Goal: Task Accomplishment & Management: Complete application form

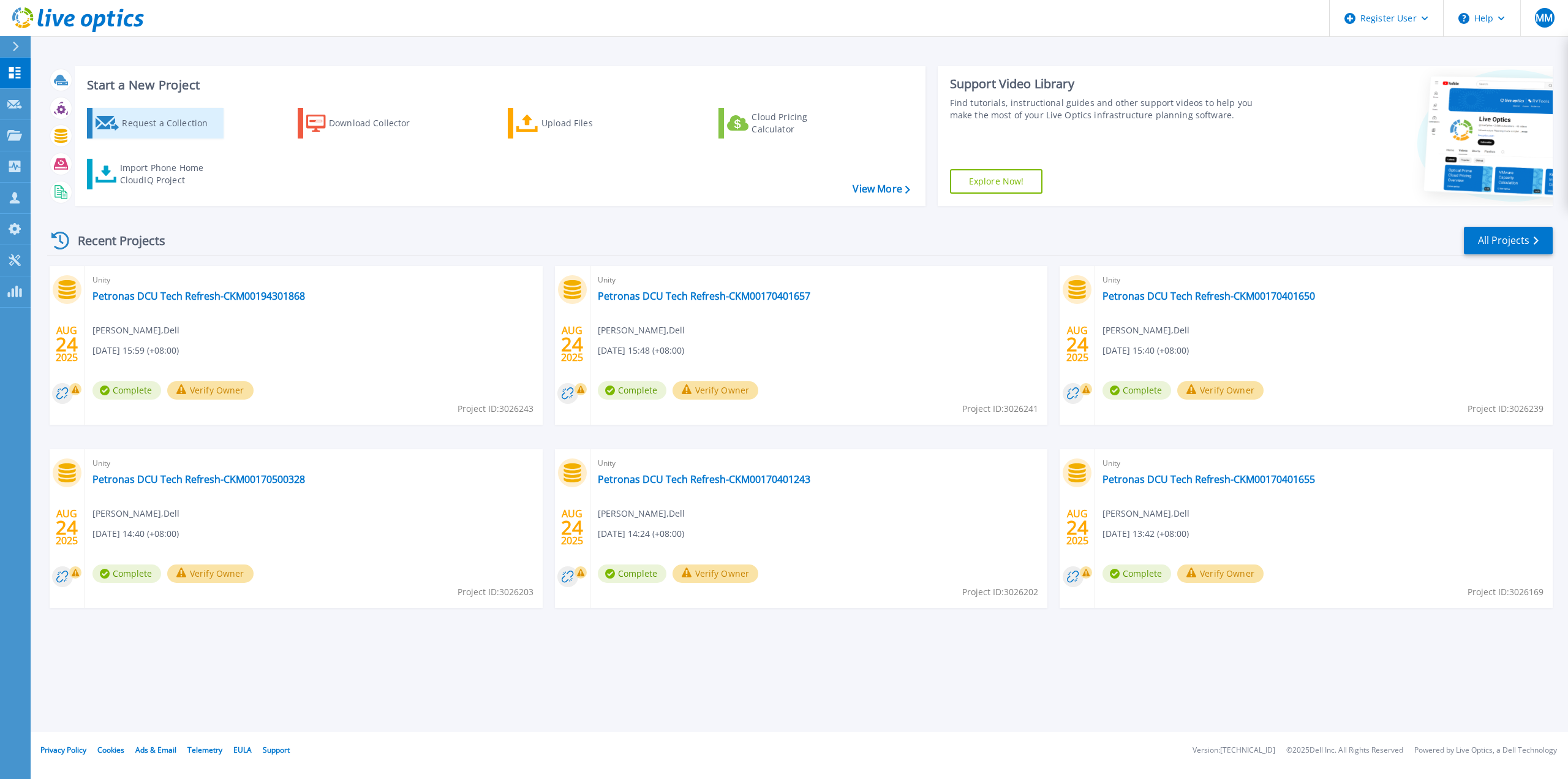
click at [145, 127] on div "Request a Collection" at bounding box center [171, 123] width 98 height 25
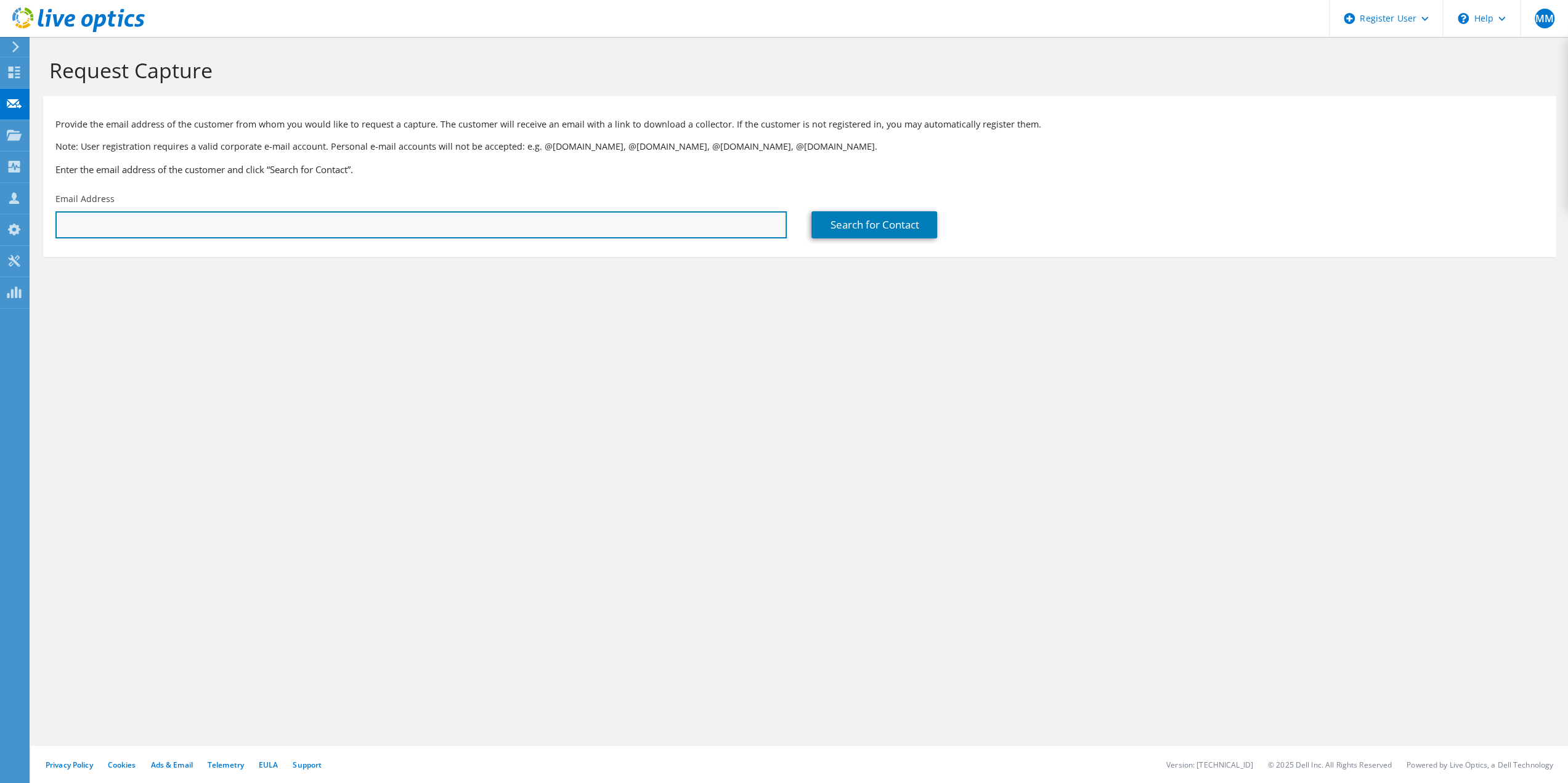
click at [375, 222] on input "text" at bounding box center [421, 225] width 731 height 27
type input "ONGHHOCK@maxis.com.my"
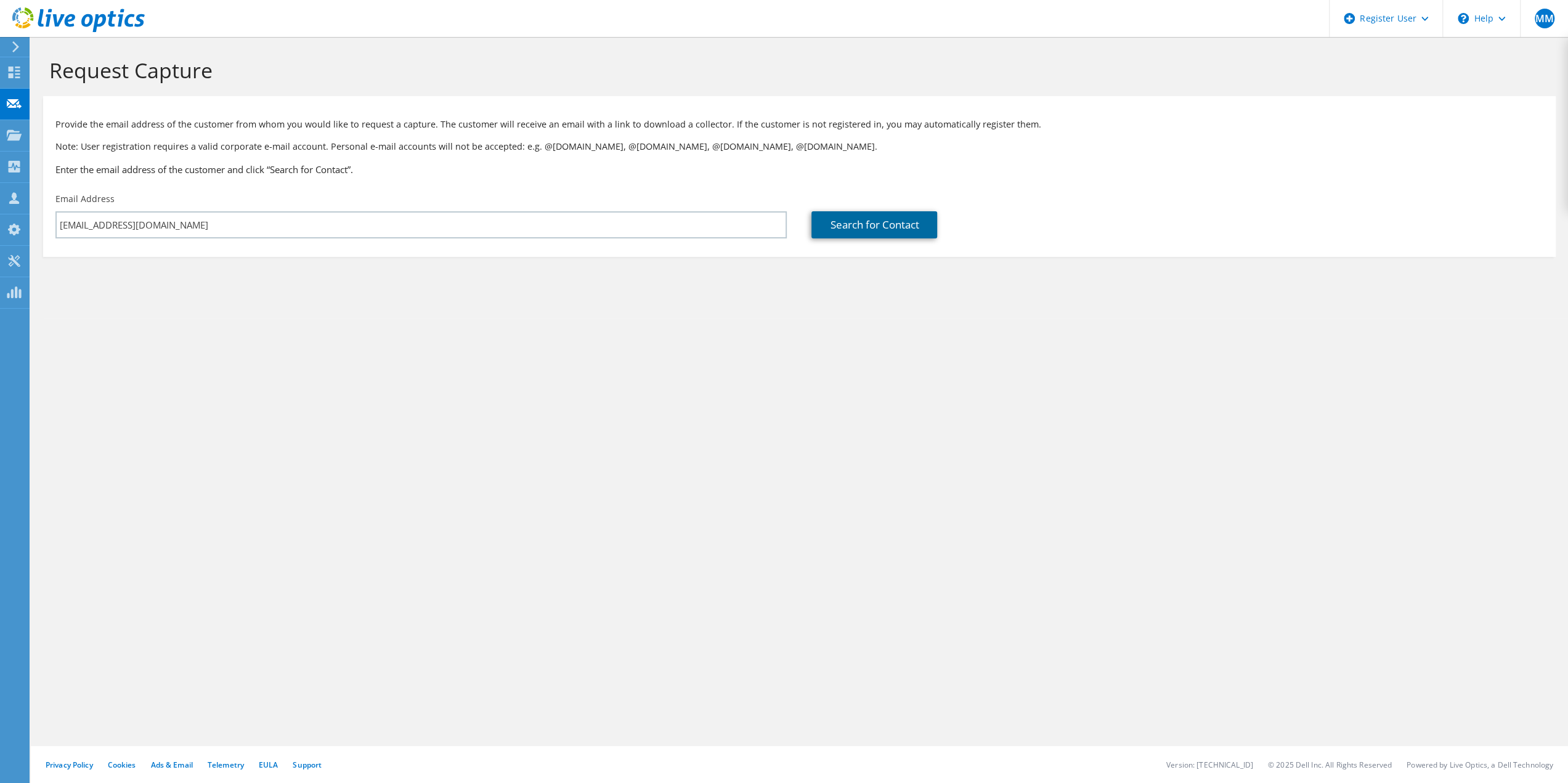
click at [894, 235] on link "Search for Contact" at bounding box center [874, 225] width 126 height 27
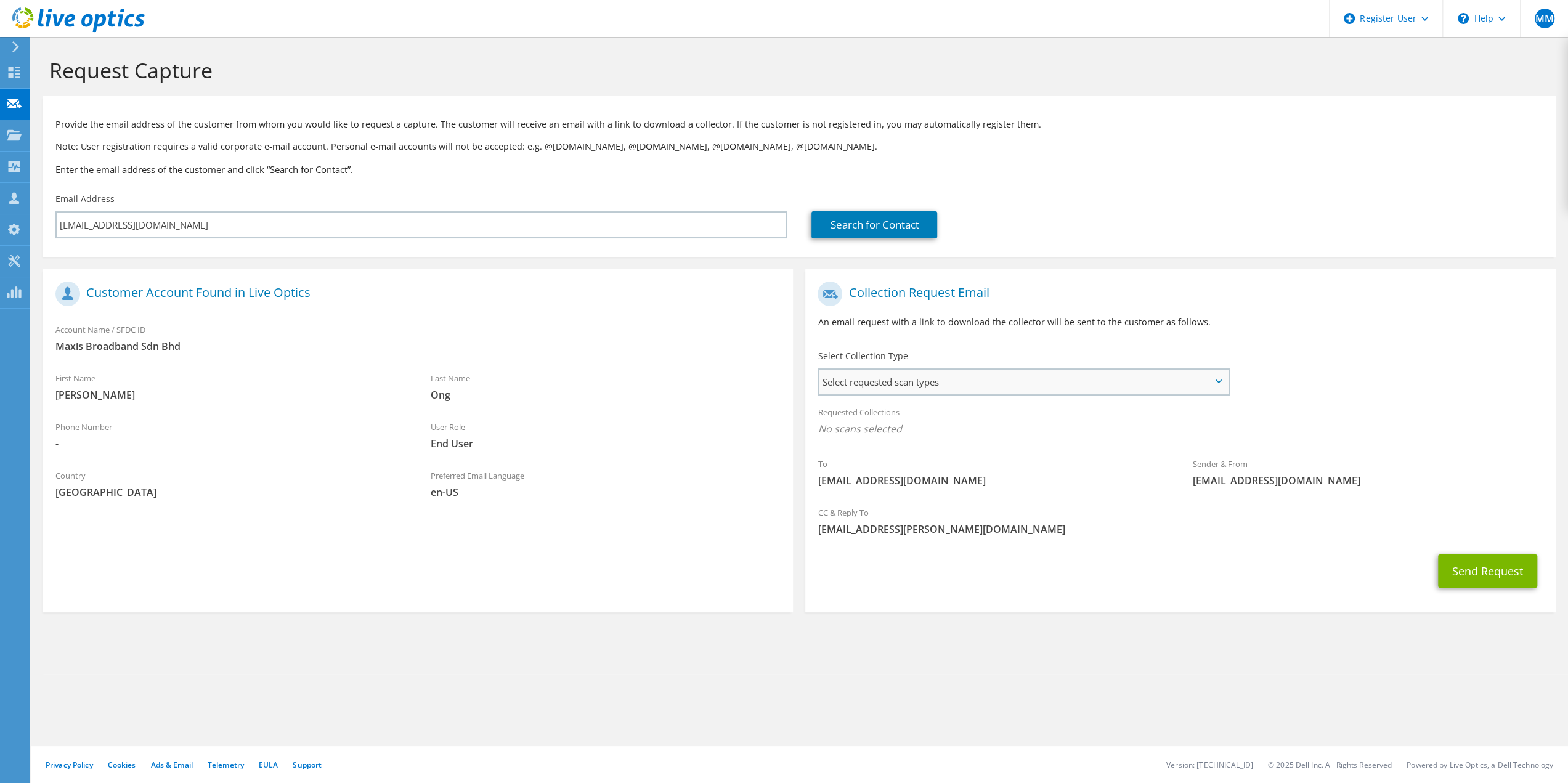
click at [938, 387] on span "Select requested scan types" at bounding box center [1023, 382] width 409 height 25
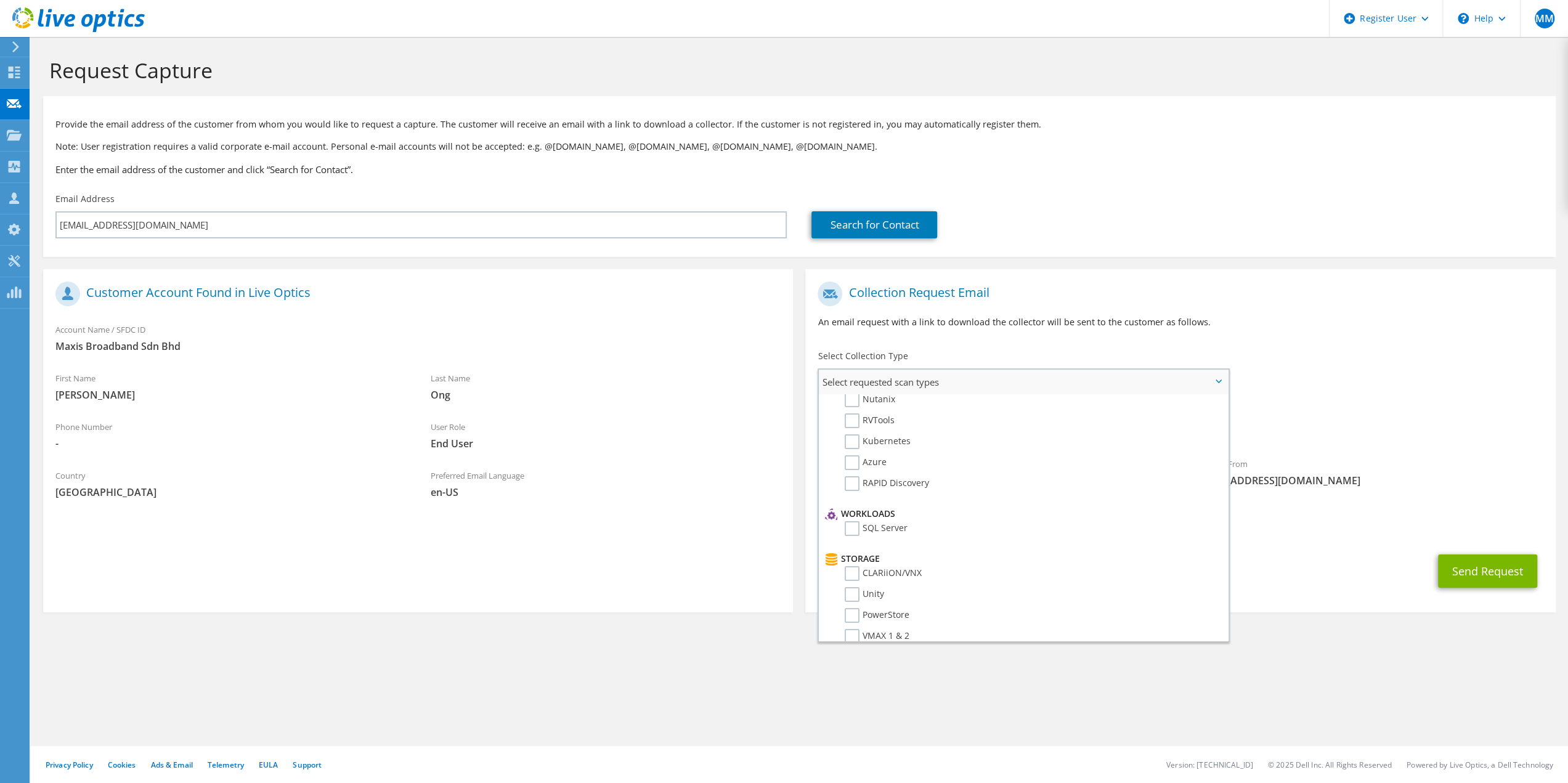
scroll to position [51, 0]
click at [1447, 394] on div "To ONGHHOCK@maxis.com.my Sender & From liveoptics@liveoptics.com" at bounding box center [1180, 388] width 750 height 224
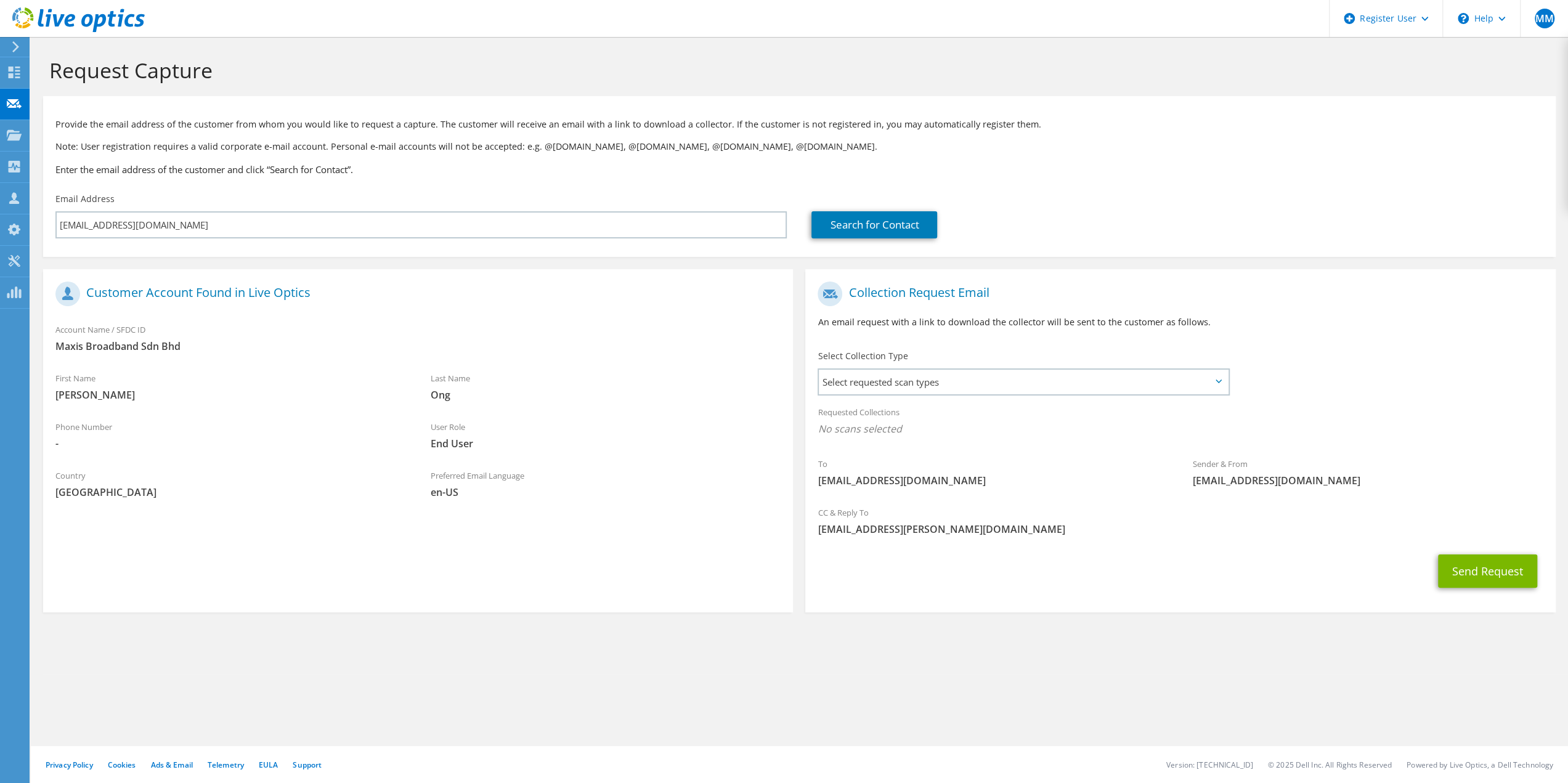
click at [1414, 397] on div "To ONGHHOCK@maxis.com.my Sender & From liveoptics@liveoptics.com" at bounding box center [1180, 388] width 750 height 224
click at [1476, 572] on button "Send Request" at bounding box center [1488, 571] width 99 height 33
